Goal: Information Seeking & Learning: Learn about a topic

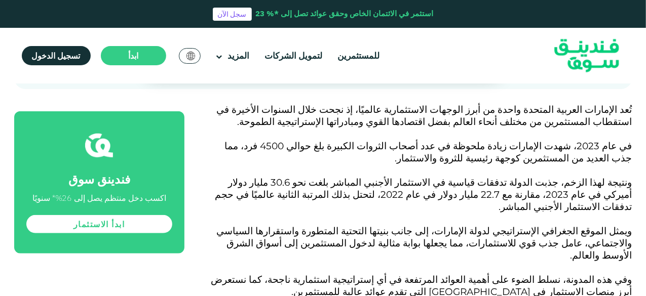
scroll to position [414, 0]
click at [485, 193] on span "ونتيجة لهذا الزخم، جذبت الدولة تدفقات قياسية في الاستثمار الأجنبي المباشر بلغت …" at bounding box center [423, 194] width 417 height 36
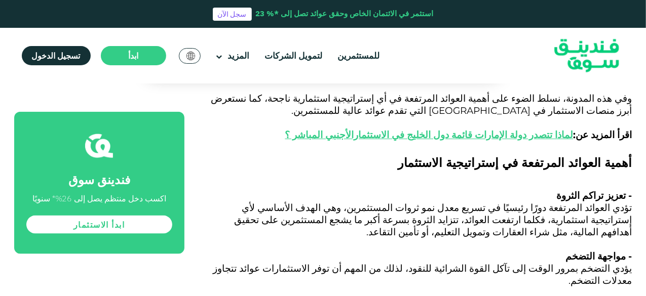
scroll to position [595, 0]
click at [587, 206] on p "تؤدي العوائد المرتفعة دورًا رئيسيًا في تسريع معدل نمو ثروات المستثمرين، وهي اله…" at bounding box center [419, 226] width 425 height 49
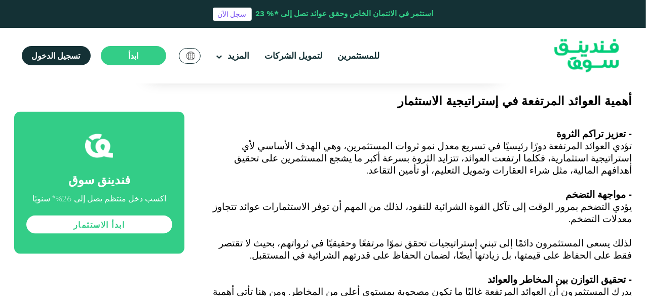
scroll to position [657, 0]
click at [587, 237] on span "لذلك يسعى المستثمرون دائمًا إلى تبني إستراتيجيات تحقق نموًا مرتفعًا وحقيقيًا في…" at bounding box center [425, 249] width 413 height 24
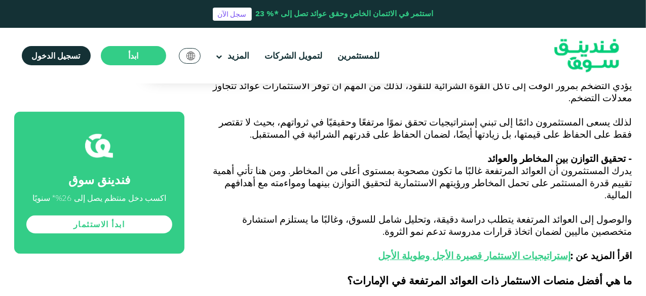
scroll to position [778, 0]
click at [551, 250] on link "إستراتيجيات الاستثمار قصيرة الأجل وطويلة الأجل" at bounding box center [474, 256] width 193 height 12
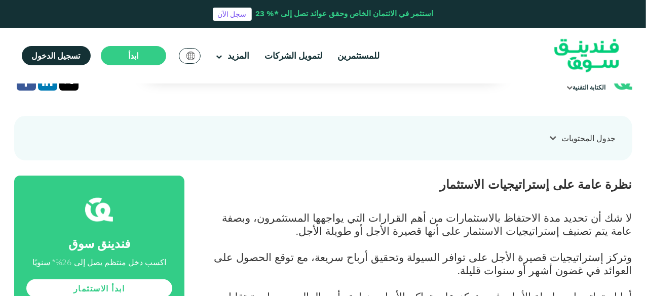
scroll to position [343, 0]
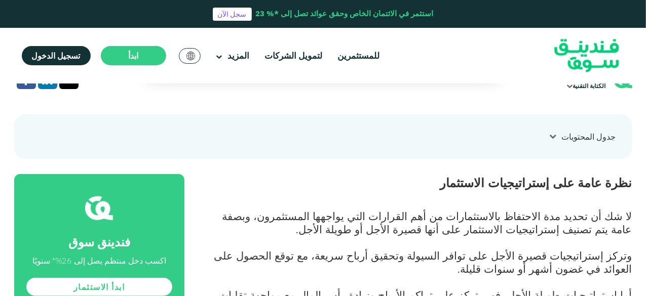
click at [596, 210] on span "لا شك أن تحديد مدة الاحتفاظ بالاستثمارات من أهم القرارات التي يواجهها المستثمرو…" at bounding box center [427, 223] width 410 height 26
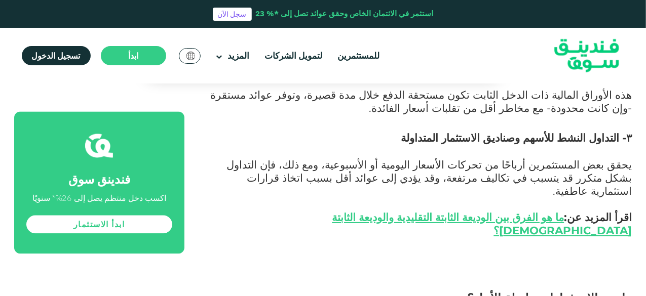
scroll to position [1028, 0]
click at [479, 152] on p "يحقق بعض المستثمرين أرباحًا من تحركات الأسعار اليومية أو الأسبوعية، ومع ذلك، فإ…" at bounding box center [419, 191] width 425 height 92
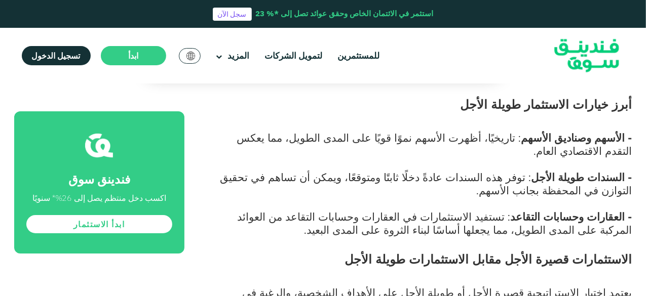
scroll to position [1886, 0]
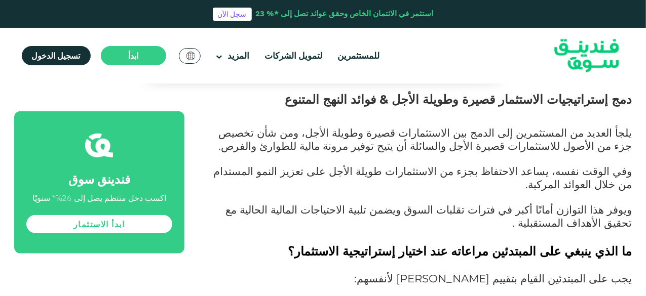
scroll to position [2256, 0]
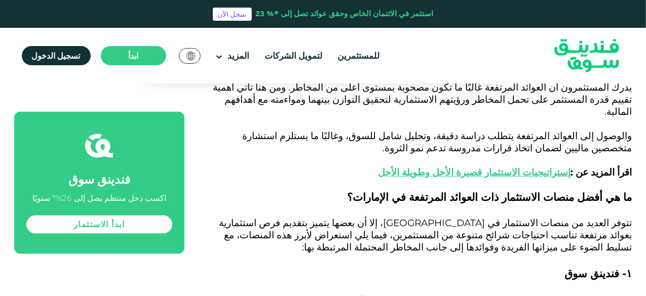
scroll to position [862, 0]
click at [470, 217] on span "تتوفر العديد من منصات الاستثمار في [GEOGRAPHIC_DATA]، إلا أن بعضها يتميز بتقديم…" at bounding box center [425, 235] width 413 height 36
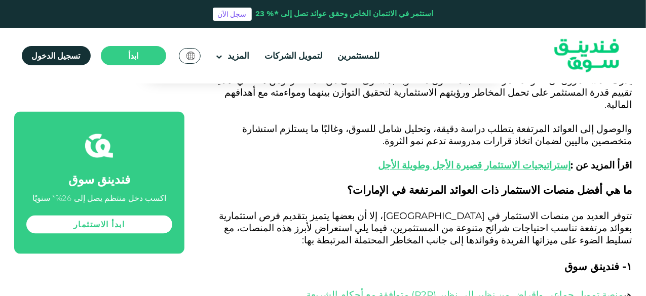
scroll to position [869, 0]
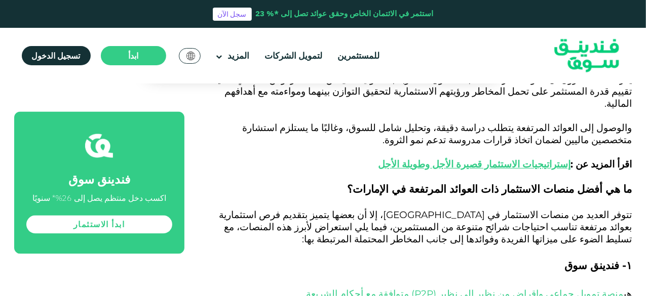
drag, startPoint x: 470, startPoint y: 173, endPoint x: 442, endPoint y: 191, distance: 33.7
click at [442, 258] on h3 "۱- فندينق سوق" at bounding box center [419, 273] width 425 height 30
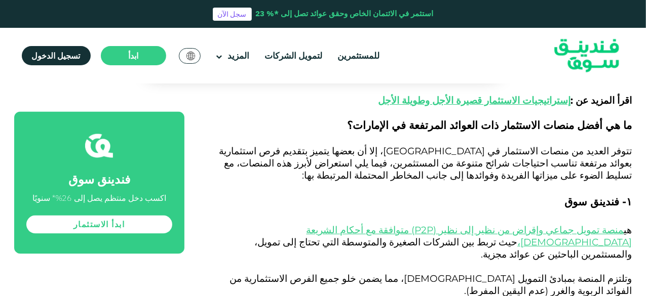
scroll to position [932, 0]
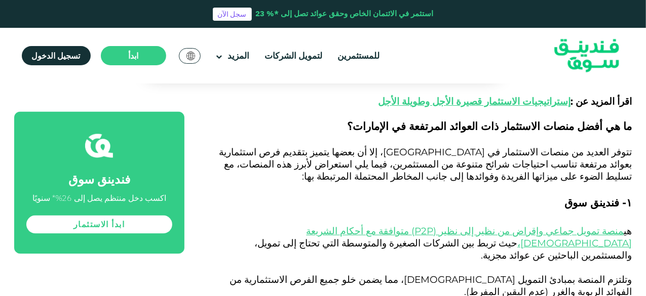
drag, startPoint x: 442, startPoint y: 191, endPoint x: 368, endPoint y: 127, distance: 97.7
click at [368, 196] on h3 "۱- فندينق سوق" at bounding box center [419, 211] width 425 height 30
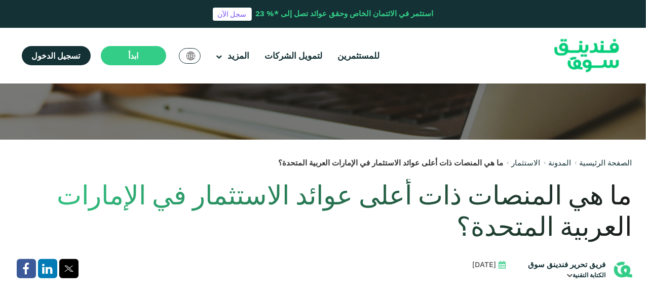
scroll to position [156, 0]
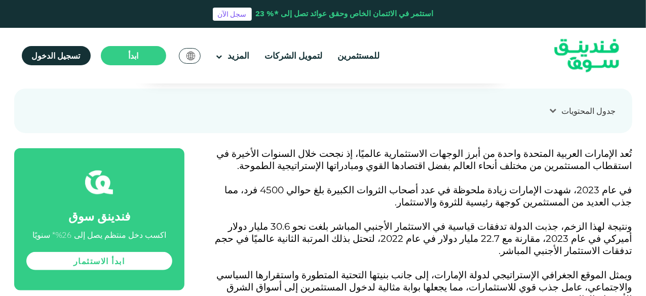
scroll to position [380, 0]
